Goal: Task Accomplishment & Management: Complete application form

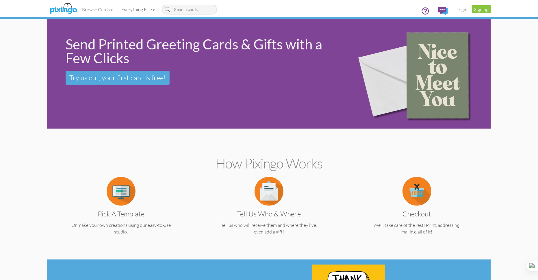
click at [155, 10] on span at bounding box center [154, 10] width 2 height 1
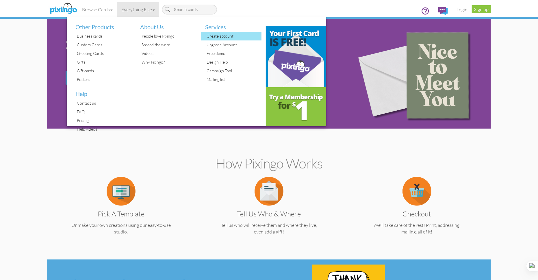
click at [226, 36] on div "Create account" at bounding box center [233, 36] width 56 height 9
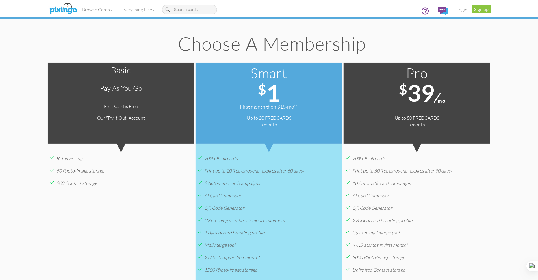
click at [447, 102] on h1 "$ 39 mo" at bounding box center [417, 92] width 147 height 25
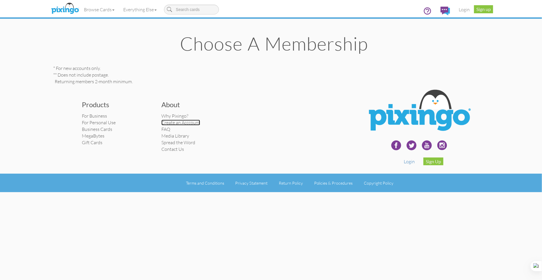
click at [187, 123] on link "Create an Acccount" at bounding box center [180, 123] width 39 height 6
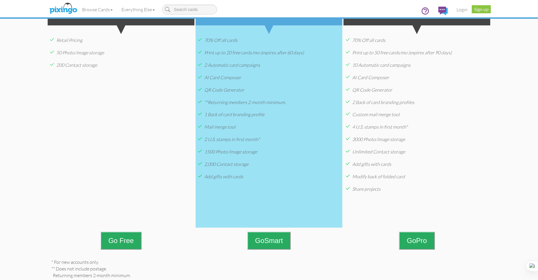
scroll to position [118, 0]
click at [416, 241] on span "Go" at bounding box center [411, 241] width 9 height 8
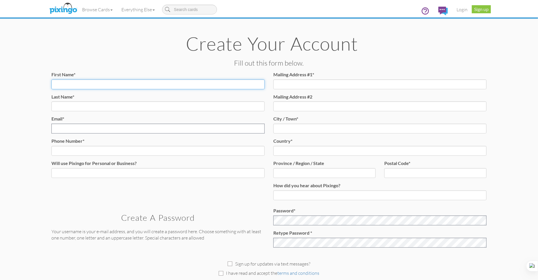
click at [87, 87] on input "First Name*" at bounding box center [157, 85] width 213 height 10
type input "[PERSON_NAME]"
type input "[EMAIL_ADDRESS][DOMAIN_NAME]"
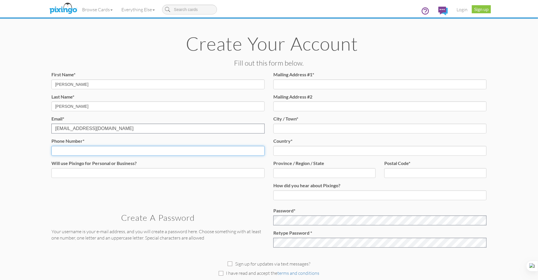
type input "3526037509"
type input "[STREET_ADDRESS]"
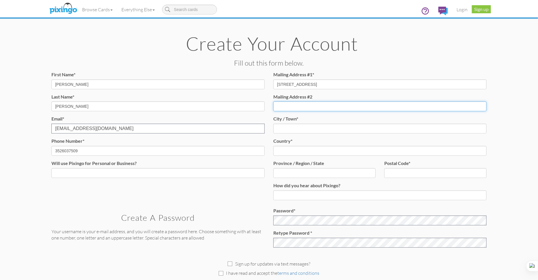
type input "RickHamill"
type input "THE VILLAGES"
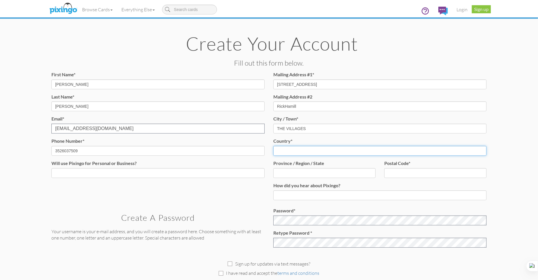
select select "object:668"
type input "FL"
type input "32162"
type input "[PHONE_NUMBER]"
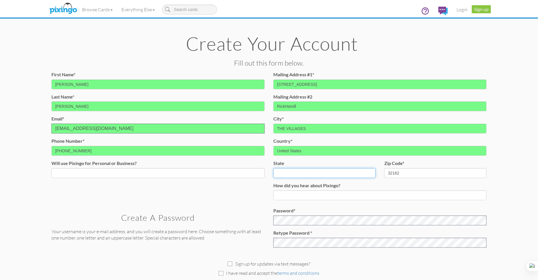
select select "object:1322"
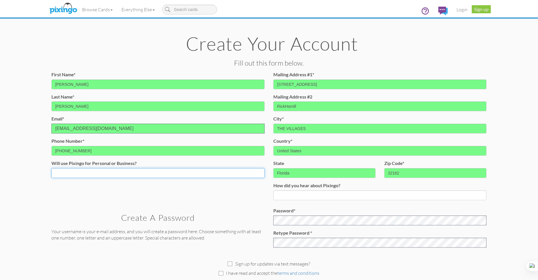
click at [101, 174] on select "Both Business Personal" at bounding box center [157, 173] width 213 height 10
select select "string:Both"
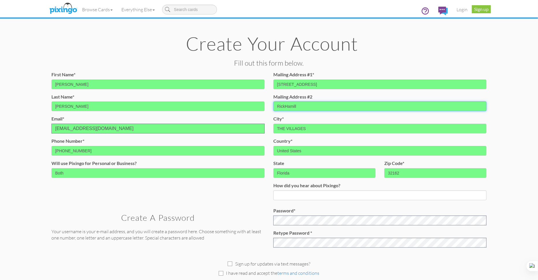
drag, startPoint x: 308, startPoint y: 108, endPoint x: 259, endPoint y: 105, distance: 49.0
click at [259, 105] on div "First Name* [PERSON_NAME] Name* [PERSON_NAME] Email* Email already exists. [EMA…" at bounding box center [269, 137] width 444 height 133
click at [313, 195] on input at bounding box center [380, 196] width 213 height 10
click at [321, 196] on input "Was a member" at bounding box center [380, 196] width 213 height 10
type input "Was a member before I had some medical issues"
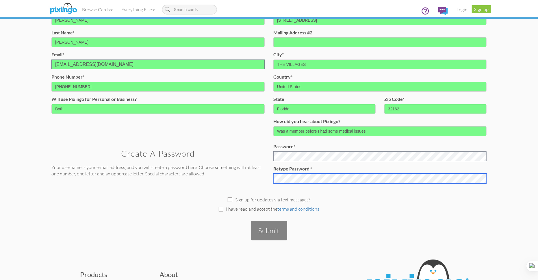
scroll to position [64, 0]
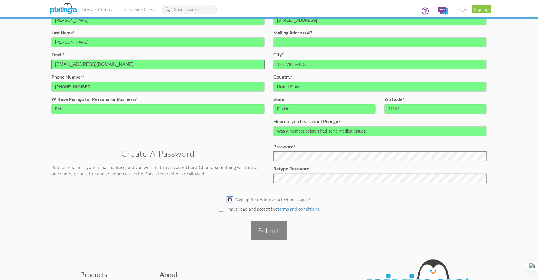
click at [232, 199] on input "checkbox" at bounding box center [230, 199] width 5 height 5
checkbox input "true"
click at [223, 209] on input "checkbox" at bounding box center [221, 209] width 5 height 5
checkbox input "true"
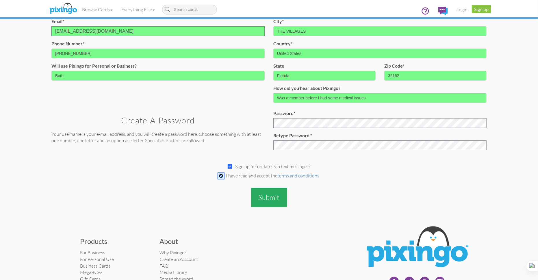
scroll to position [117, 0]
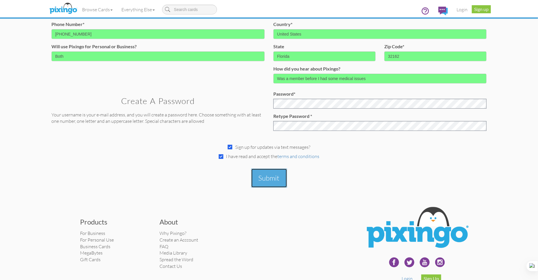
click at [271, 179] on button "Submit" at bounding box center [269, 178] width 36 height 19
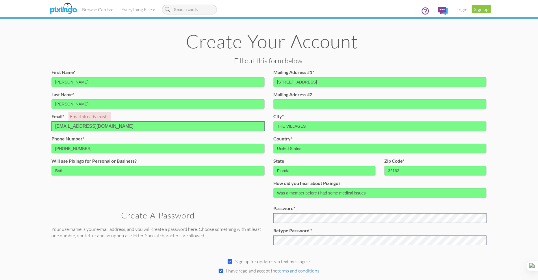
scroll to position [0, 0]
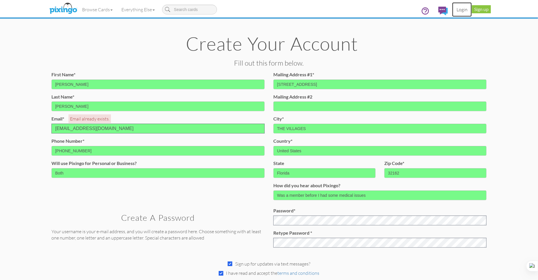
click at [463, 8] on link "Login" at bounding box center [463, 9] width 20 height 14
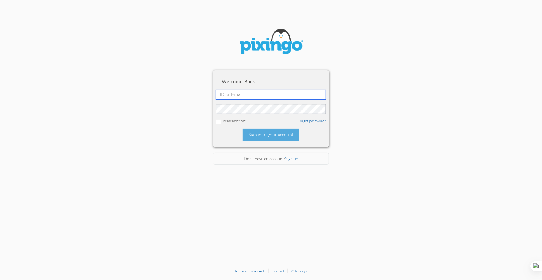
click at [241, 95] on input "text" at bounding box center [271, 95] width 110 height 10
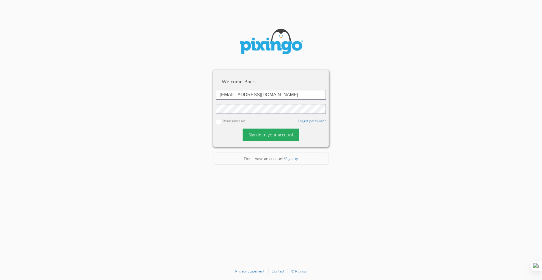
click at [270, 136] on div "Sign in to your account" at bounding box center [271, 135] width 57 height 12
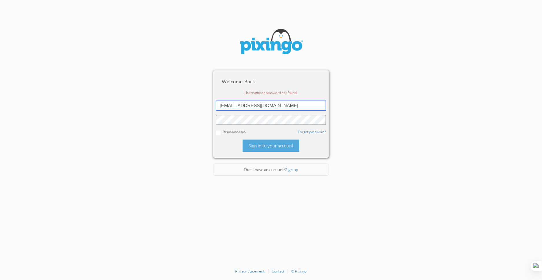
drag, startPoint x: 273, startPoint y: 107, endPoint x: 210, endPoint y: 107, distance: 62.7
click at [210, 107] on section "Welcome back! Username or password not found. [EMAIL_ADDRESS][DOMAIN_NAME] Reme…" at bounding box center [271, 133] width 542 height 266
type input "5435"
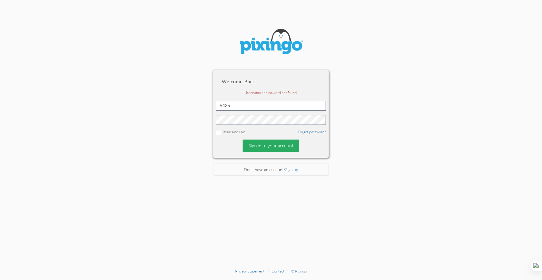
click at [274, 147] on div "Sign in to your account" at bounding box center [271, 146] width 57 height 12
click at [292, 171] on link "Sign up" at bounding box center [291, 169] width 13 height 5
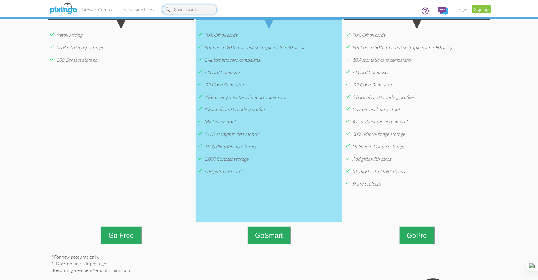
scroll to position [224, 0]
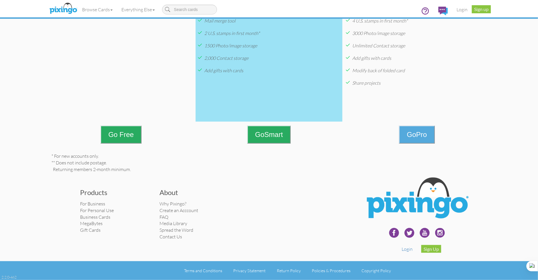
click at [419, 134] on button "Go Pro" at bounding box center [417, 135] width 36 height 18
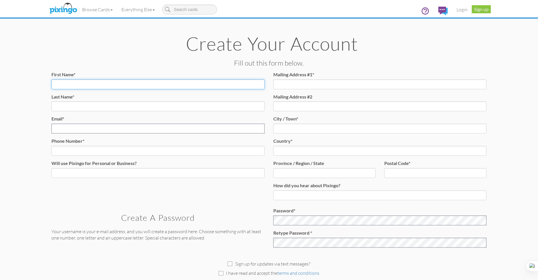
click at [64, 83] on input "First Name*" at bounding box center [157, 85] width 213 height 10
type input "[PERSON_NAME]"
type input "[EMAIL_ADDRESS][DOMAIN_NAME]"
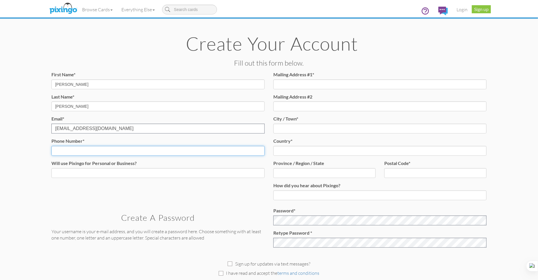
type input "3526037509"
type input "[STREET_ADDRESS]"
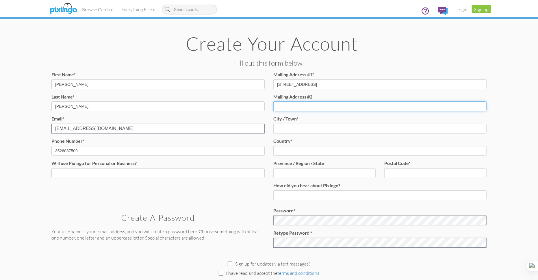
type input "RickHamill"
type input "THE VILLAGES"
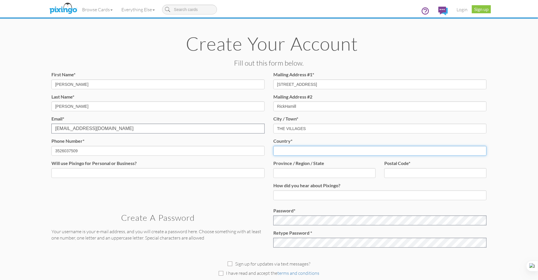
select select "object:668"
type input "FL"
type input "32162"
type input "[PHONE_NUMBER]"
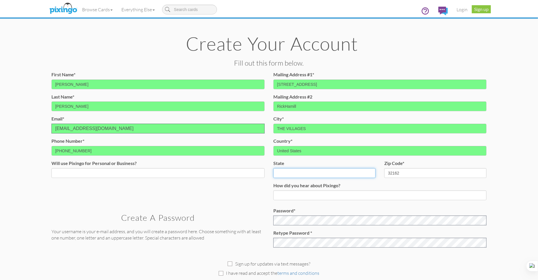
select select "object:1322"
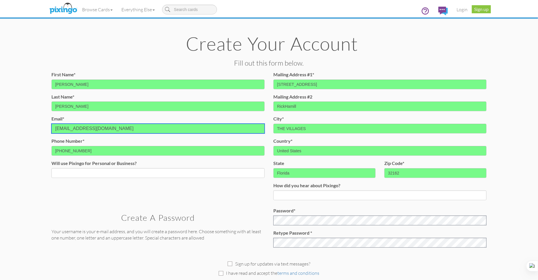
drag, startPoint x: 106, startPoint y: 130, endPoint x: 45, endPoint y: 128, distance: 61.0
click at [45, 128] on create-account-contact "Toggle navigation Visit Pixingo Mobile Browse Cards Business Accounting Automot…" at bounding box center [269, 169] width 538 height 338
type input "[PERSON_NAME][EMAIL_ADDRESS][DOMAIN_NAME]"
click at [106, 173] on select "Both Business Personal" at bounding box center [157, 173] width 213 height 10
select select "string:Both"
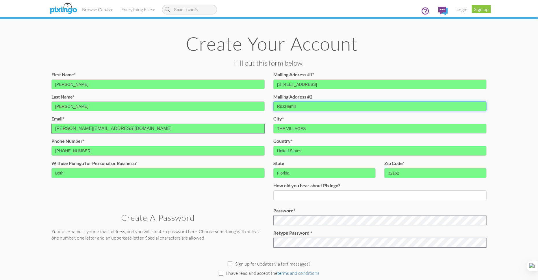
drag, startPoint x: 300, startPoint y: 107, endPoint x: 264, endPoint y: 106, distance: 36.5
click at [264, 106] on div "First Name* [PERSON_NAME] Name* [PERSON_NAME] Email* Email already exists. [PER…" at bounding box center [269, 137] width 444 height 133
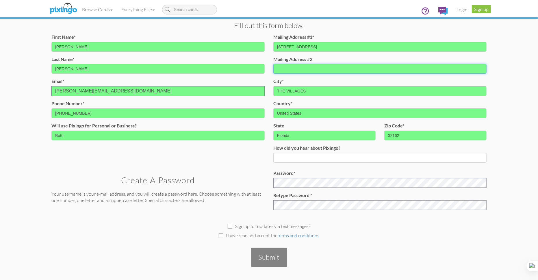
scroll to position [105, 0]
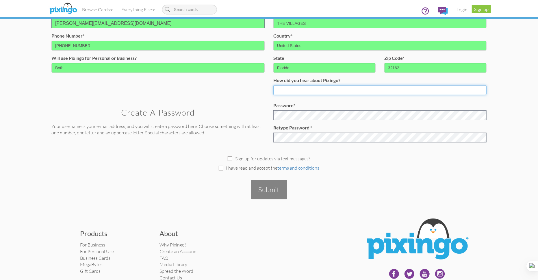
click at [291, 92] on input at bounding box center [380, 90] width 213 height 10
type input "Wasa member before"
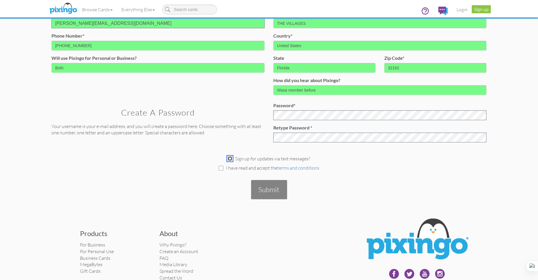
click at [232, 159] on input "checkbox" at bounding box center [230, 158] width 5 height 5
checkbox input "true"
click at [220, 168] on input "checkbox" at bounding box center [221, 168] width 5 height 5
checkbox input "true"
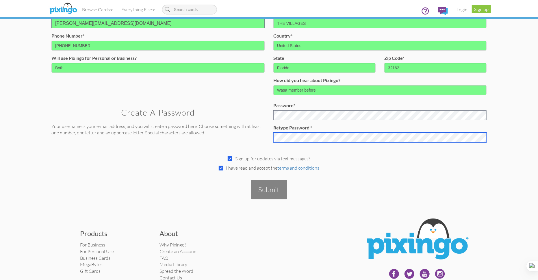
click at [260, 132] on div "Create a Password Your username is your e-mail address, and you will create a p…" at bounding box center [269, 124] width 444 height 45
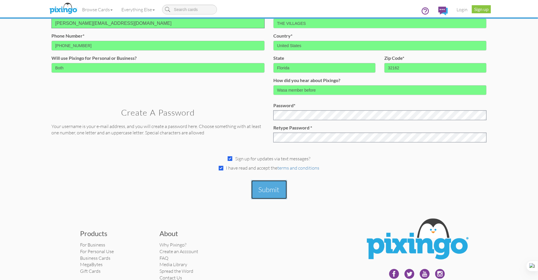
click at [268, 189] on button "Submit" at bounding box center [269, 189] width 36 height 19
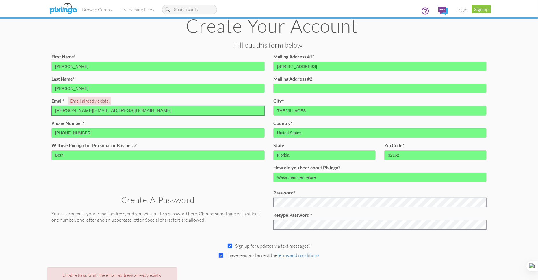
scroll to position [0, 0]
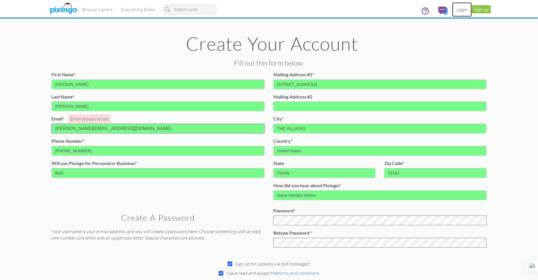
click at [462, 9] on link "Login" at bounding box center [463, 9] width 20 height 14
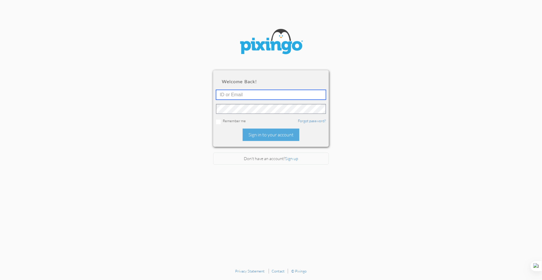
click at [233, 95] on input "text" at bounding box center [271, 95] width 110 height 10
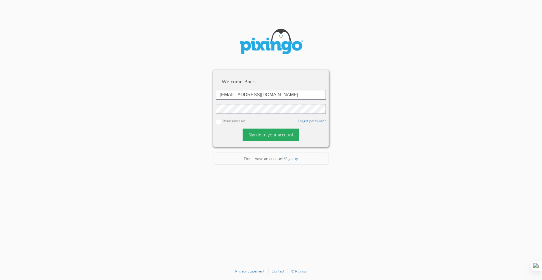
click at [265, 136] on div "Sign in to your account" at bounding box center [271, 135] width 57 height 12
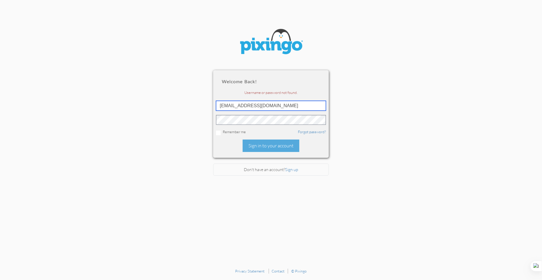
drag, startPoint x: 272, startPoint y: 107, endPoint x: 208, endPoint y: 107, distance: 64.2
click at [208, 107] on section "Welcome back! Username or password not found. [EMAIL_ADDRESS][DOMAIN_NAME] Reme…" at bounding box center [271, 133] width 542 height 266
type input "[PERSON_NAME][EMAIL_ADDRESS][DOMAIN_NAME]"
click at [267, 148] on div "Sign in to your account" at bounding box center [271, 146] width 57 height 12
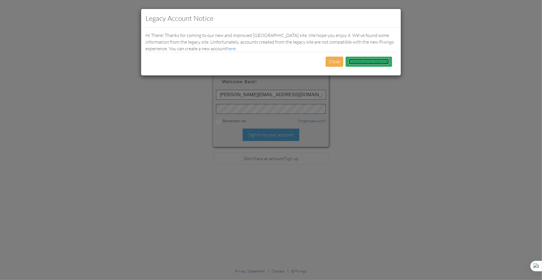
click at [365, 62] on link "Continue to Sign Up" at bounding box center [369, 62] width 40 height 6
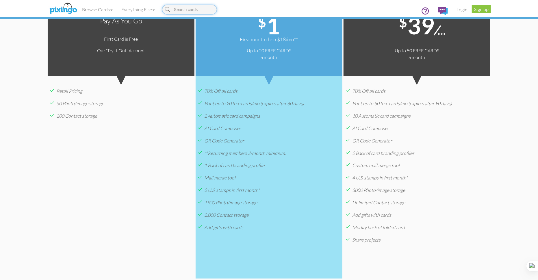
scroll to position [224, 0]
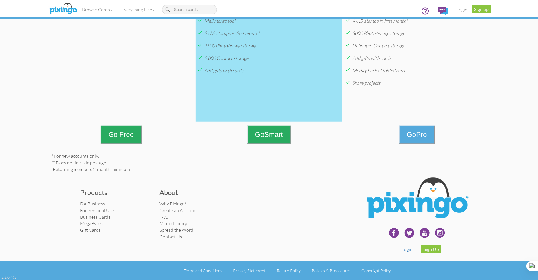
click at [418, 136] on button "Go Pro" at bounding box center [417, 135] width 36 height 18
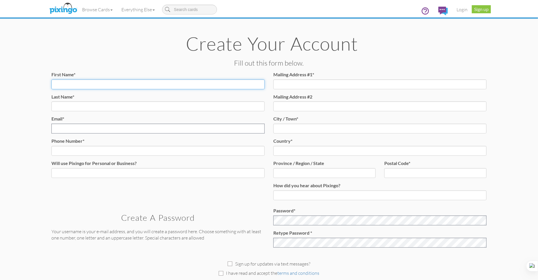
click at [99, 87] on input "First Name*" at bounding box center [157, 85] width 213 height 10
type input "[PERSON_NAME]"
type input "[EMAIL_ADDRESS][DOMAIN_NAME]"
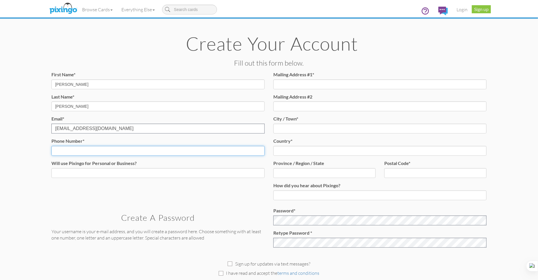
type input "3526037509"
type input "[STREET_ADDRESS]"
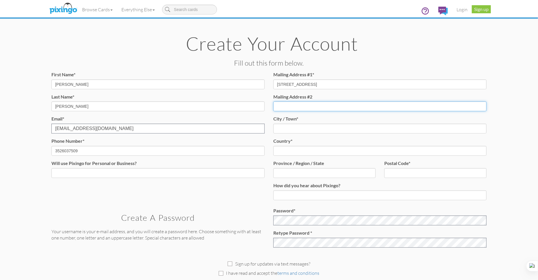
type input "RickHamill"
type input "THE VILLAGES"
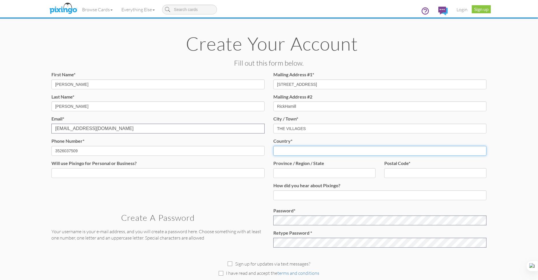
select select "object:668"
type input "FL"
type input "32162"
type input "[PHONE_NUMBER]"
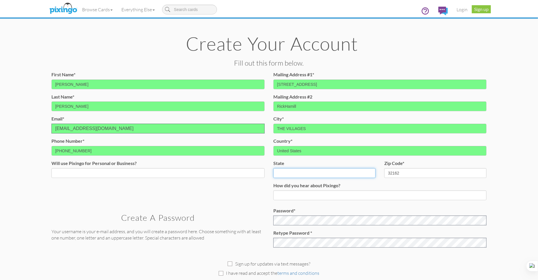
select select "object:1322"
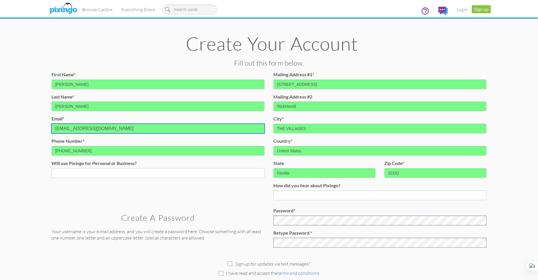
drag, startPoint x: 102, startPoint y: 130, endPoint x: 47, endPoint y: 130, distance: 54.9
click at [47, 130] on div "First Name* [PERSON_NAME] Name* [PERSON_NAME] Email* Email already exists. [EMA…" at bounding box center [158, 126] width 222 height 111
type input "[PERSON_NAME][EMAIL_ADDRESS][DOMAIN_NAME]"
click at [117, 170] on select "Both Business Personal" at bounding box center [157, 173] width 213 height 10
select select "string:Both"
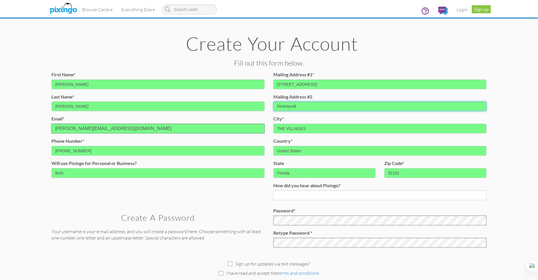
drag, startPoint x: 305, startPoint y: 107, endPoint x: 258, endPoint y: 104, distance: 47.2
click at [258, 104] on div "First Name* [PERSON_NAME] Name* [PERSON_NAME] Email* Email already exists. [PER…" at bounding box center [269, 137] width 444 height 133
click at [290, 197] on input at bounding box center [380, 196] width 213 height 10
type input "Was a member before I had some medical issues"
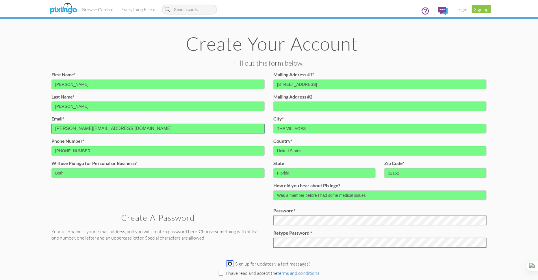
click at [232, 263] on input "checkbox" at bounding box center [230, 264] width 5 height 5
checkbox input "true"
click at [221, 274] on input "checkbox" at bounding box center [221, 273] width 5 height 5
checkbox input "true"
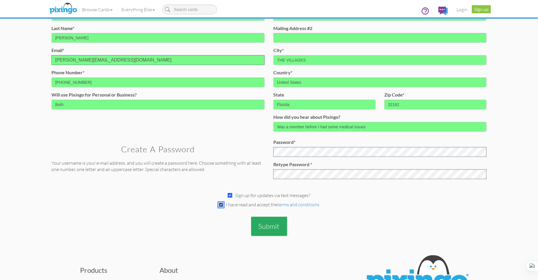
scroll to position [146, 0]
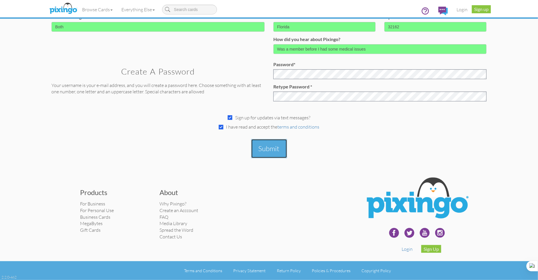
click at [276, 149] on button "Submit" at bounding box center [269, 148] width 36 height 19
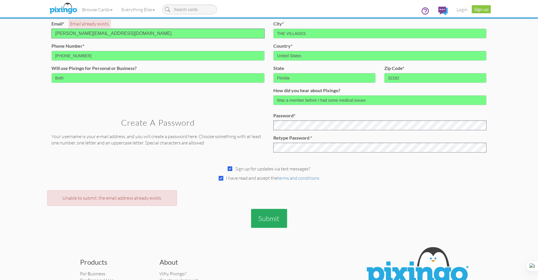
scroll to position [165, 0]
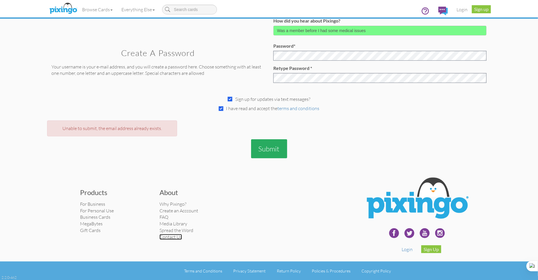
click at [173, 238] on link "Contact Us" at bounding box center [171, 237] width 23 height 6
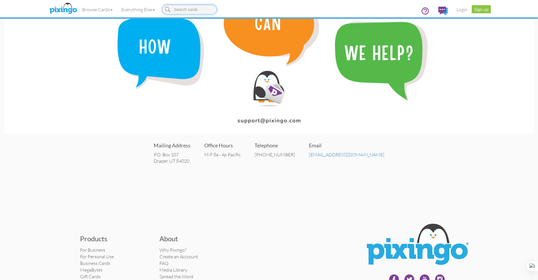
scroll to position [33, 0]
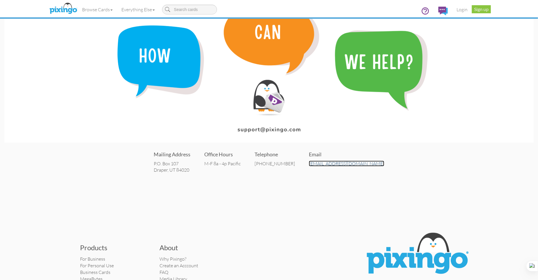
click at [344, 165] on link "[EMAIL_ADDRESS][DOMAIN_NAME]" at bounding box center [346, 164] width 75 height 6
